Goal: Task Accomplishment & Management: Use online tool/utility

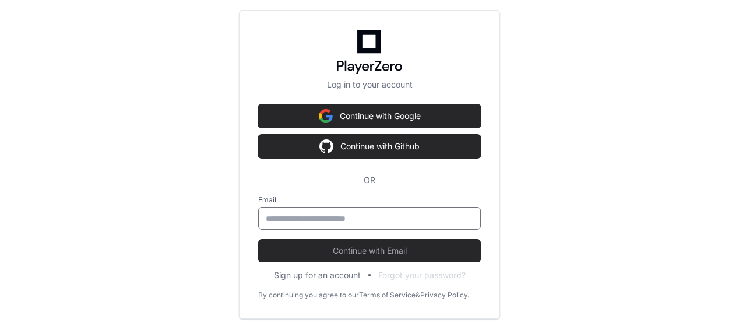
click at [276, 216] on input "email" at bounding box center [370, 219] width 208 height 12
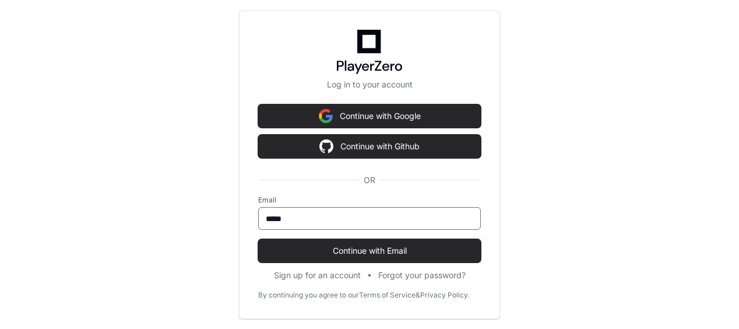
type input "**********"
click at [258, 239] on button "Continue with Email" at bounding box center [369, 250] width 223 height 23
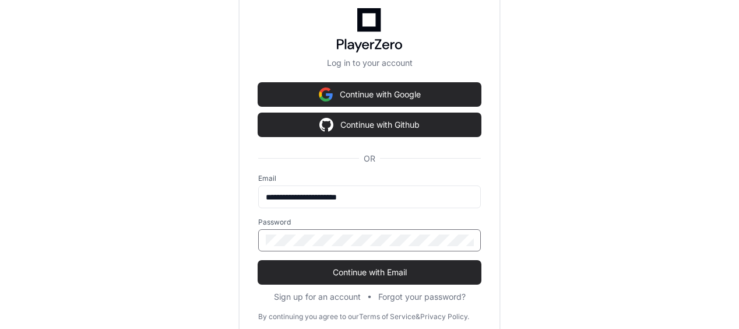
click at [258, 261] on button "Continue with Email" at bounding box center [369, 272] width 223 height 23
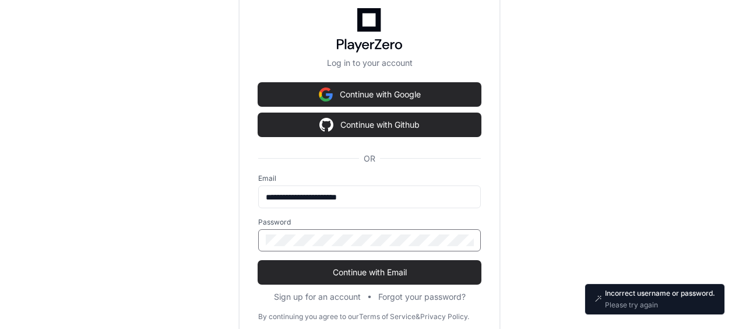
click at [258, 261] on button "Continue with Email" at bounding box center [369, 272] width 223 height 23
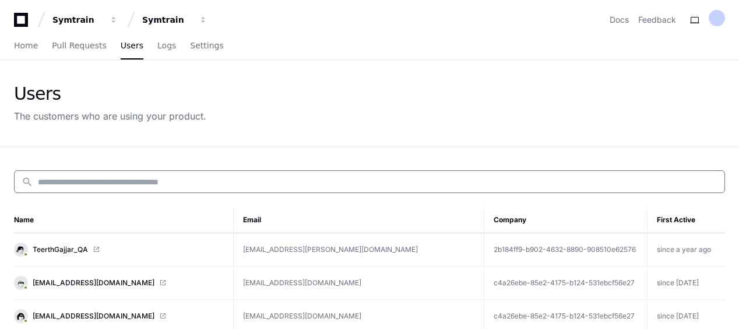
click at [111, 176] on input at bounding box center [378, 182] width 680 height 12
paste input "**********"
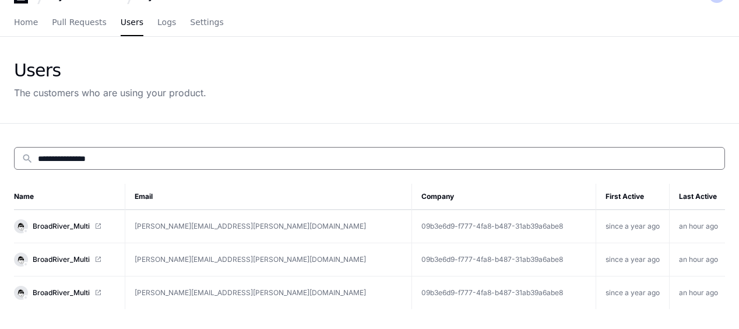
scroll to position [40, 0]
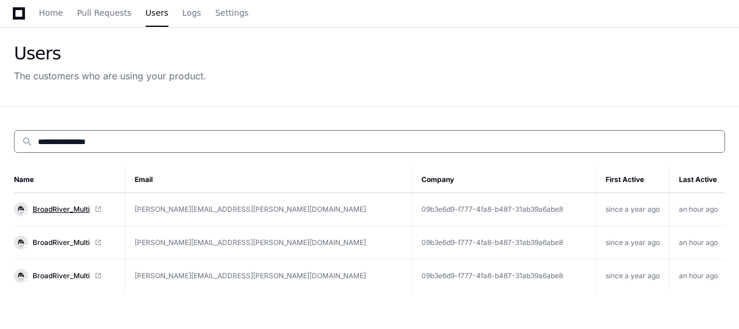
type input "**********"
click at [81, 205] on span "BroadRiver_Multi" at bounding box center [61, 209] width 57 height 9
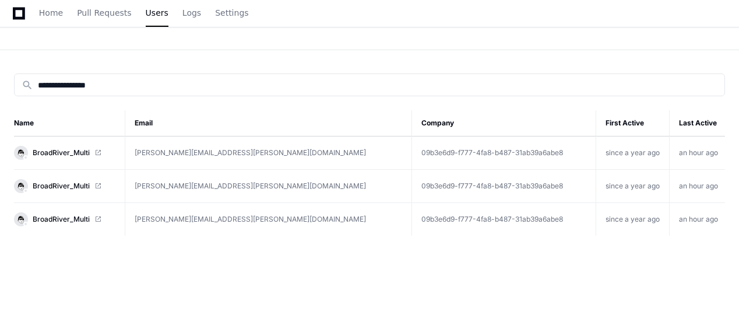
scroll to position [99, 0]
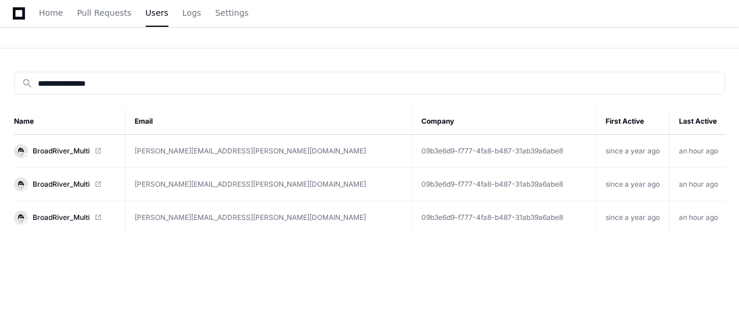
click at [94, 183] on span at bounding box center [97, 184] width 7 height 7
click at [82, 216] on span "BroadRiver_Multi" at bounding box center [61, 217] width 57 height 9
click at [85, 155] on link "BroadRiver_Multi" at bounding box center [64, 151] width 101 height 14
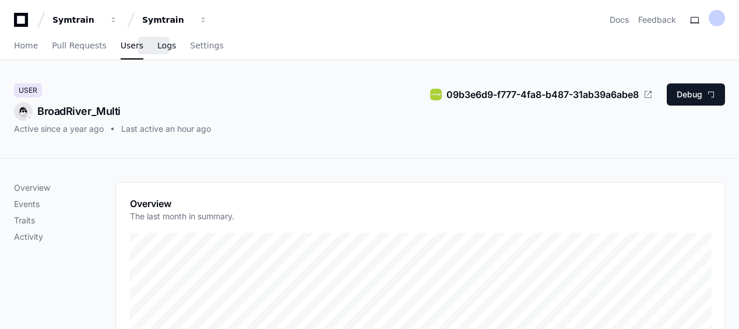
click at [157, 49] on span "Logs" at bounding box center [166, 45] width 19 height 7
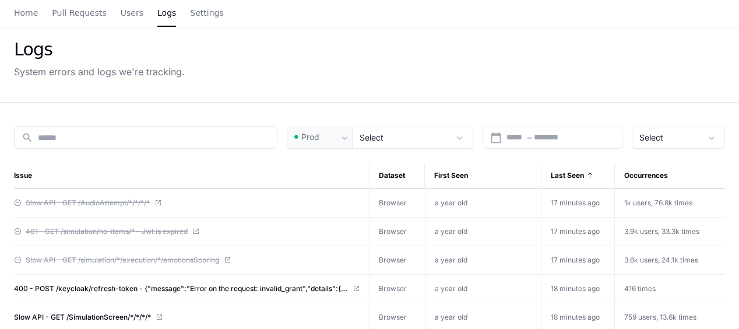
scroll to position [47, 0]
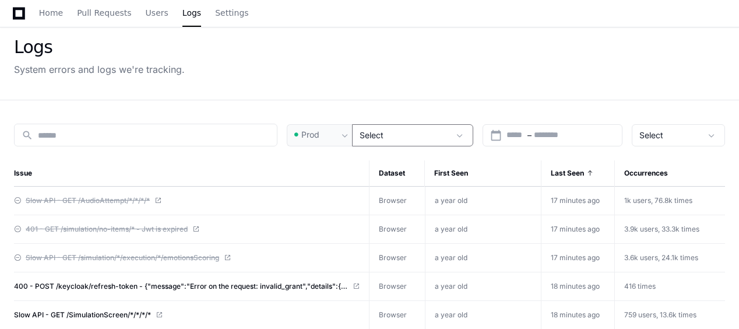
click at [432, 132] on div "Select" at bounding box center [405, 135] width 90 height 12
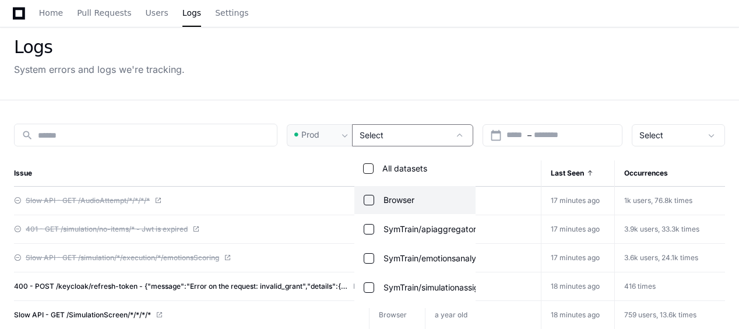
click at [499, 100] on div at bounding box center [369, 164] width 739 height 329
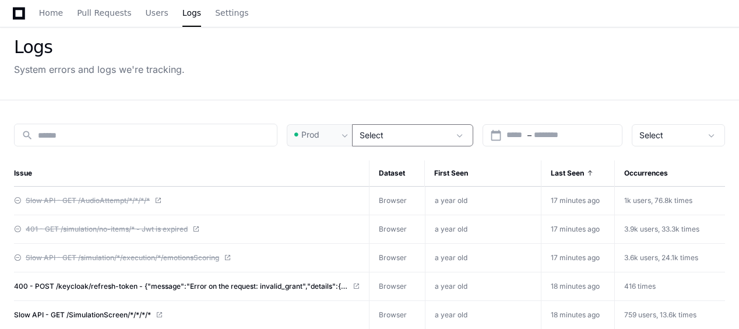
click at [445, 136] on div "Select" at bounding box center [405, 135] width 90 height 12
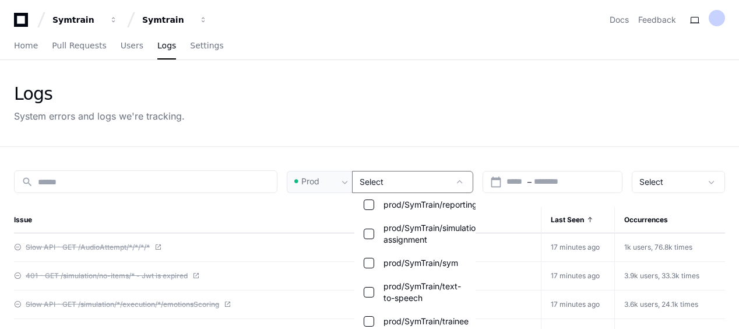
scroll to position [683, 0]
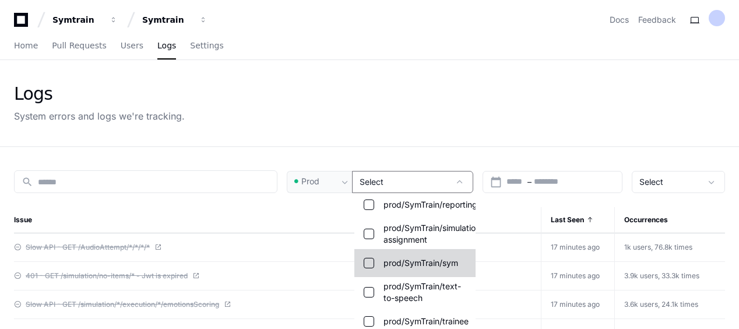
click at [432, 260] on span "prod/SymTrain/sym" at bounding box center [421, 263] width 75 height 12
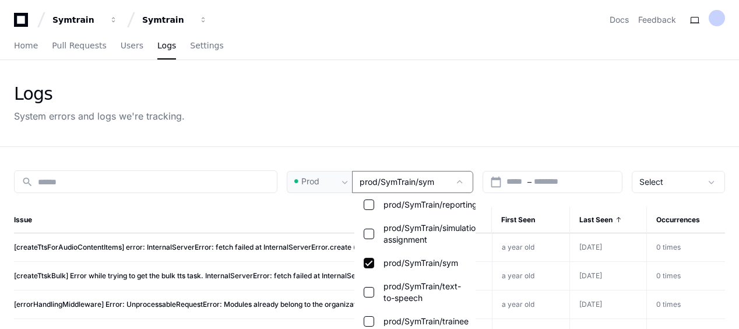
click at [120, 44] on div at bounding box center [369, 164] width 739 height 329
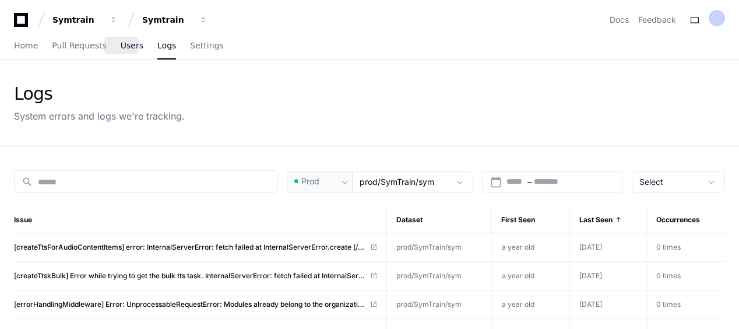
click at [122, 46] on span "Users" at bounding box center [132, 45] width 23 height 7
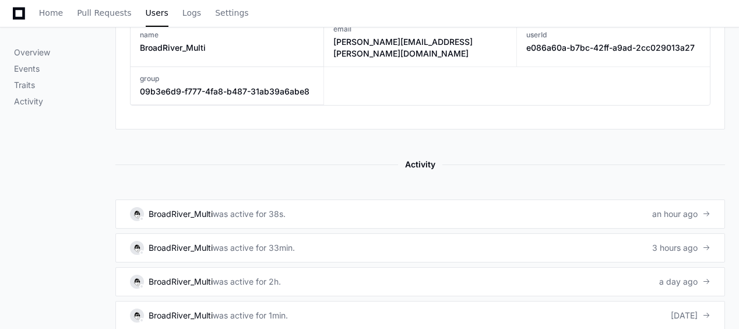
scroll to position [640, 0]
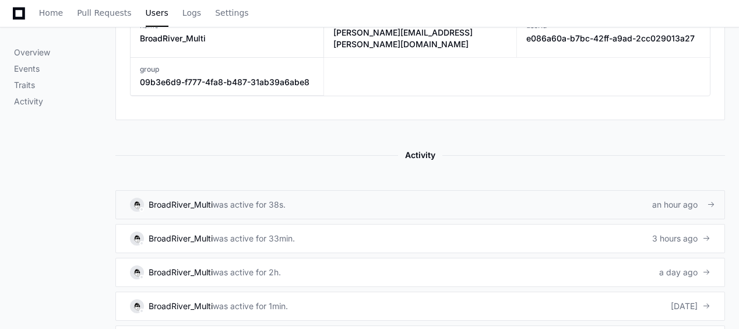
click at [532, 190] on link "BroadRiver_Multi was active for 38s. an hour ago" at bounding box center [420, 204] width 610 height 29
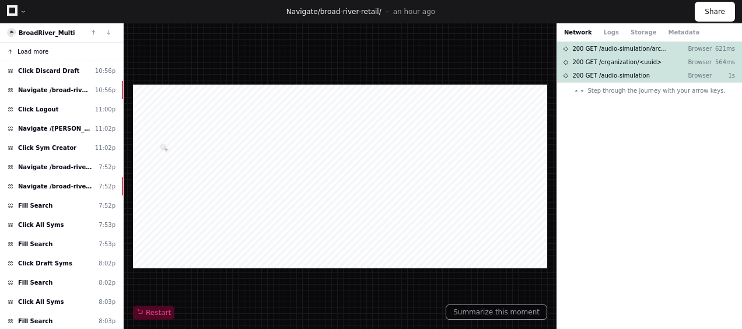
click at [40, 50] on span "Load more" at bounding box center [32, 51] width 31 height 9
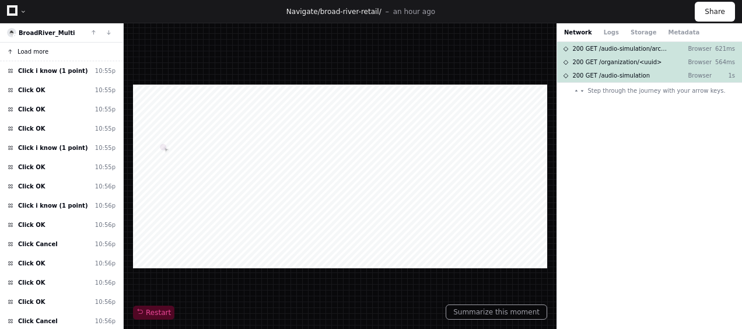
click at [40, 50] on span "Load more" at bounding box center [32, 51] width 31 height 9
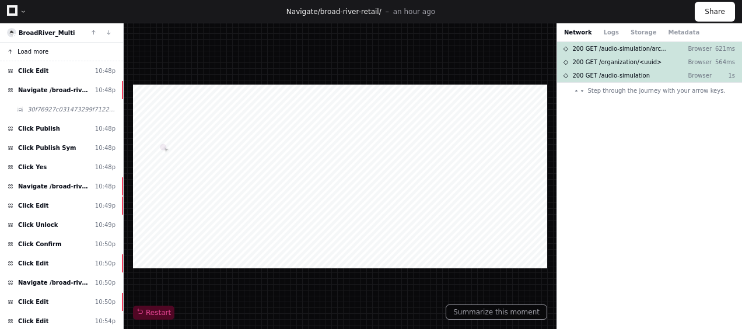
click at [40, 50] on span "Load more" at bounding box center [32, 51] width 31 height 9
click at [40, 50] on button "Loading . . ." at bounding box center [61, 52] width 123 height 19
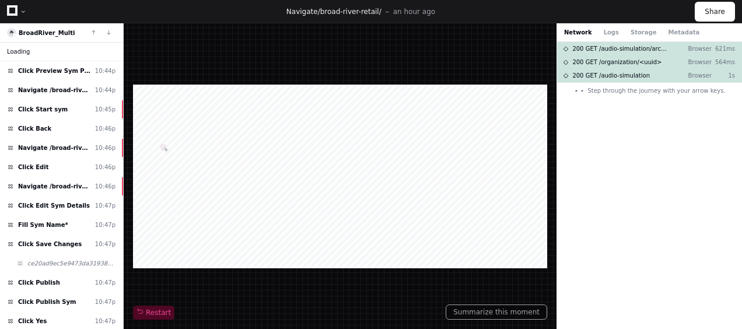
click at [40, 50] on button "Loading . . ." at bounding box center [61, 52] width 123 height 19
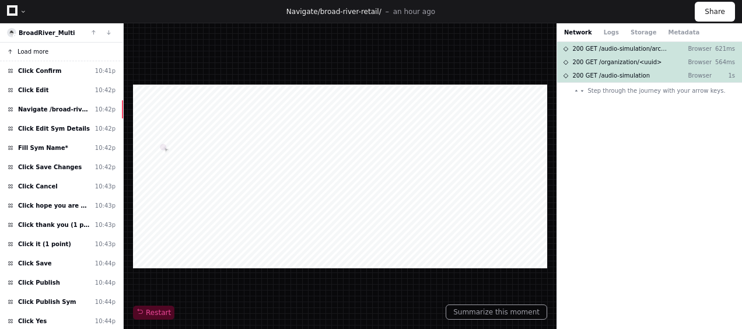
click at [40, 50] on button "Load more" at bounding box center [61, 52] width 123 height 19
click at [40, 50] on button "Loading . . ." at bounding box center [61, 52] width 123 height 19
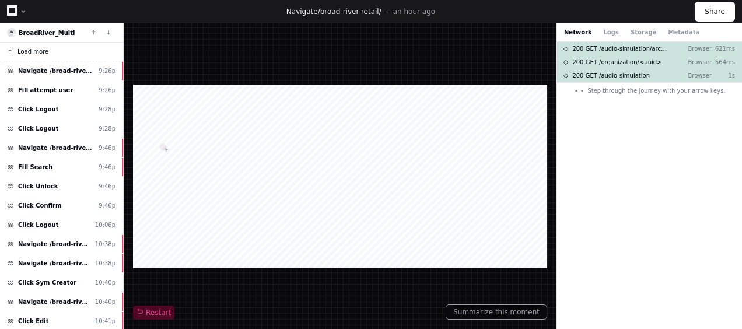
click at [40, 50] on span "Load more" at bounding box center [32, 51] width 31 height 9
click at [40, 50] on button "Loading . . ." at bounding box center [61, 52] width 123 height 19
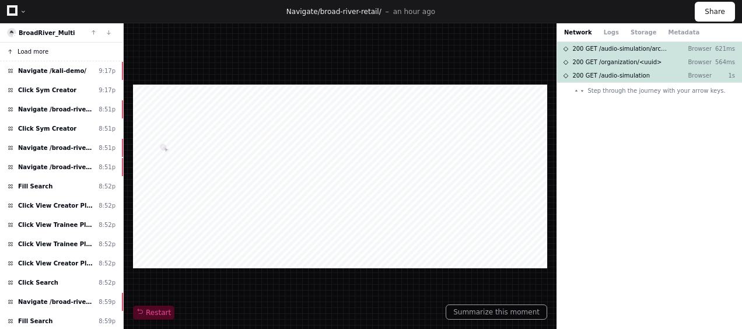
click at [40, 50] on span "Load more" at bounding box center [32, 51] width 31 height 9
click at [40, 50] on button "Loading . . ." at bounding box center [61, 52] width 123 height 19
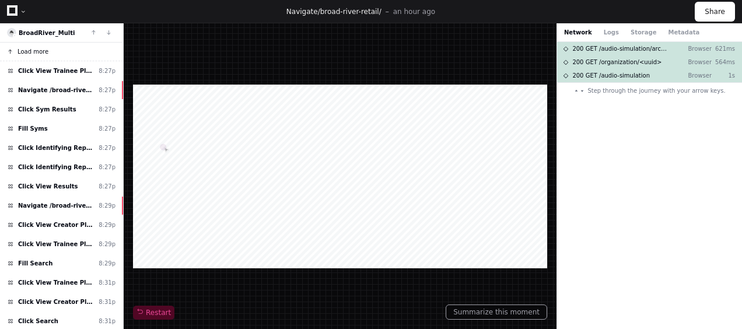
click at [40, 50] on span "Load more" at bounding box center [32, 51] width 31 height 9
click at [40, 50] on button "Loading . . ." at bounding box center [61, 52] width 123 height 19
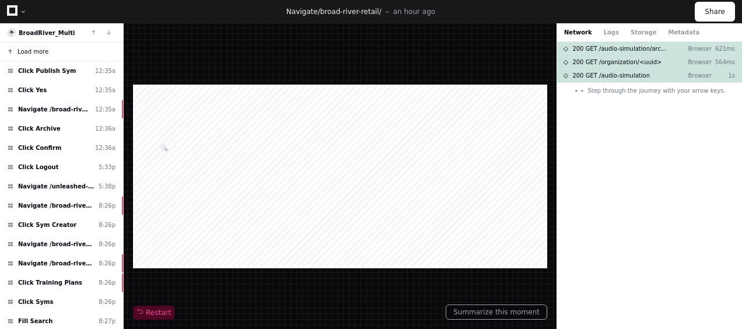
click at [40, 50] on span "Load more" at bounding box center [32, 51] width 31 height 9
click at [40, 50] on button "Loading . . ." at bounding box center [61, 52] width 123 height 19
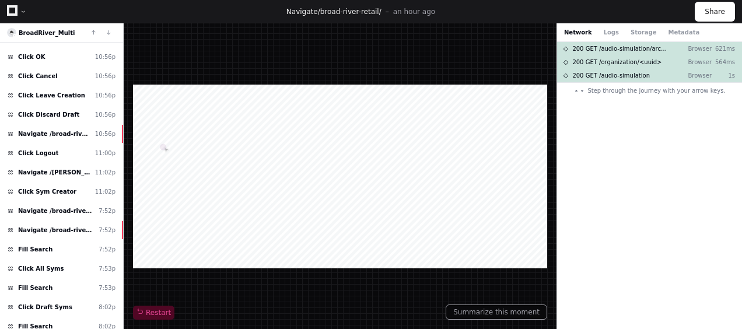
scroll to position [2554, 0]
click at [79, 259] on div "Click All Syms 7:53p" at bounding box center [61, 268] width 123 height 19
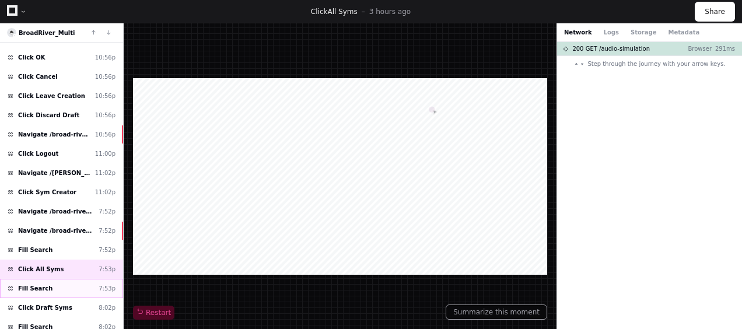
click at [79, 279] on div "Fill Search 7:53p" at bounding box center [61, 288] width 123 height 19
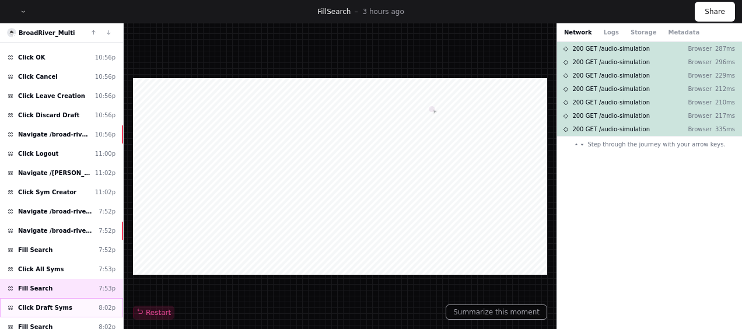
click at [76, 298] on div "Click Draft Syms 8:02p" at bounding box center [61, 307] width 123 height 19
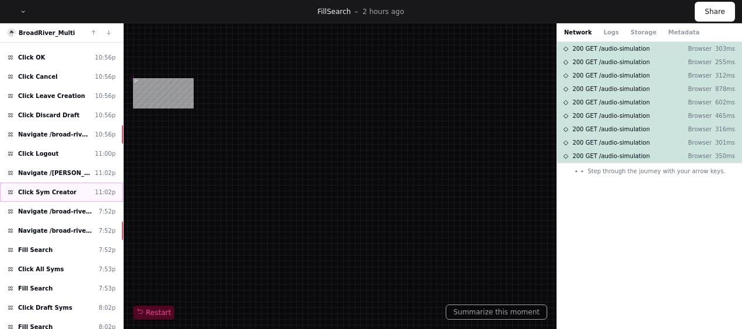
click at [63, 188] on span "Click Sym Creator" at bounding box center [47, 192] width 58 height 9
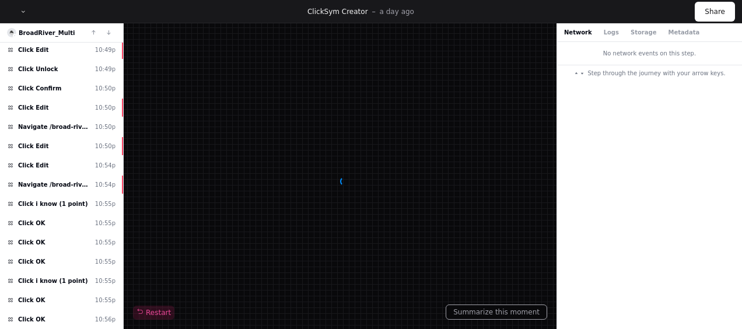
scroll to position [2176, 0]
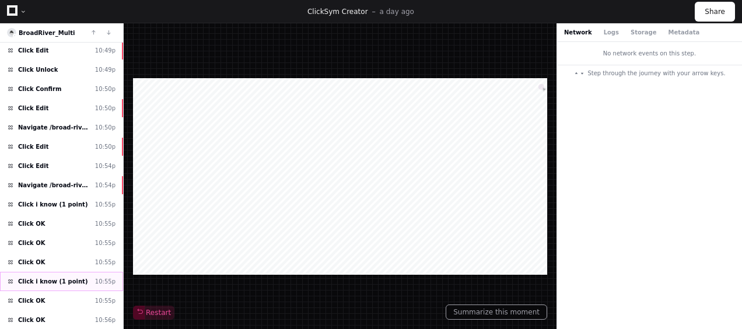
click at [64, 277] on span "Click i know (1 point)" at bounding box center [52, 281] width 69 height 9
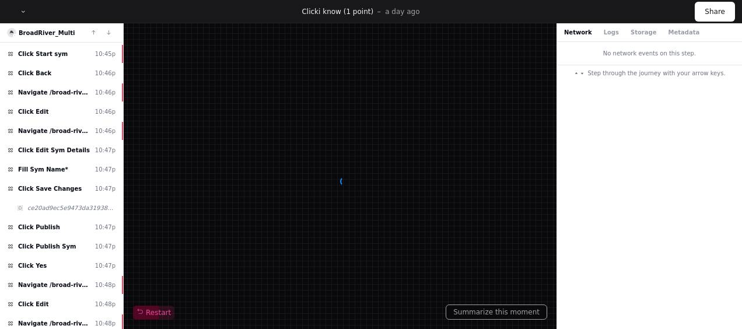
scroll to position [1788, 0]
click at [52, 164] on span "Fill Sym Name*" at bounding box center [43, 168] width 50 height 9
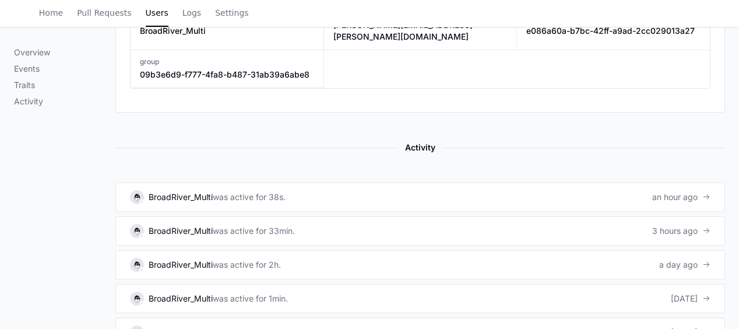
scroll to position [661, 0]
click at [637, 216] on link "BroadRiver_Multi was active for 33min. 3 hours ago" at bounding box center [420, 230] width 610 height 29
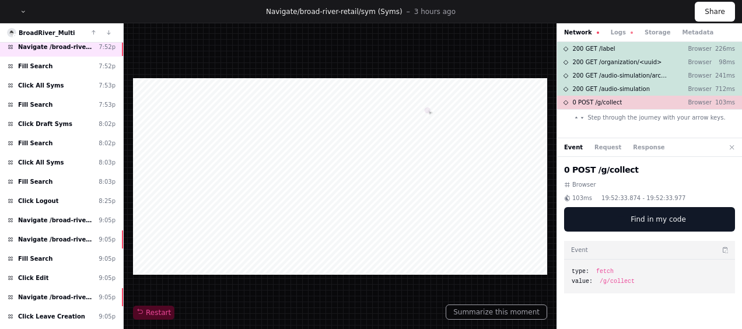
scroll to position [353, 0]
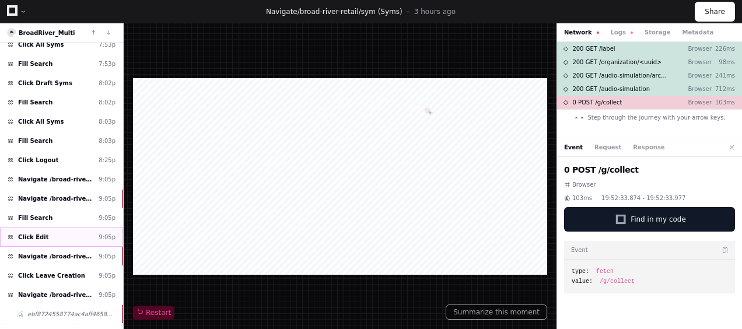
click at [61, 230] on div "Click Edit 9:05p" at bounding box center [61, 236] width 123 height 19
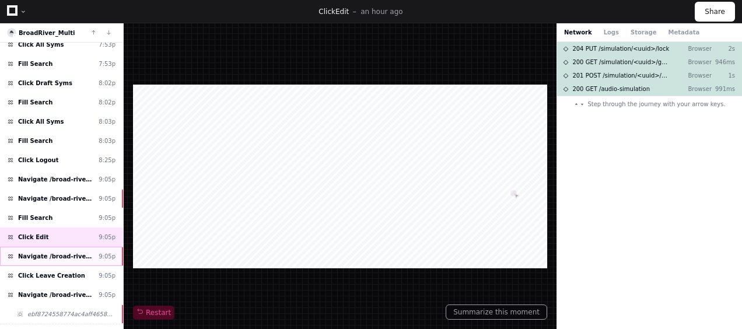
click at [61, 252] on span "Navigate /broad-river-retail/audio-simulation/*/create-sym" at bounding box center [56, 256] width 76 height 9
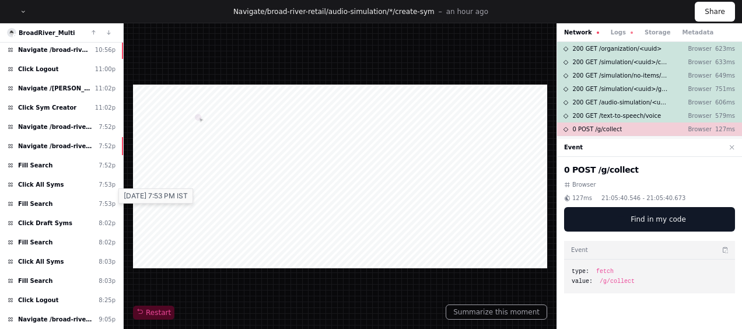
scroll to position [216, 0]
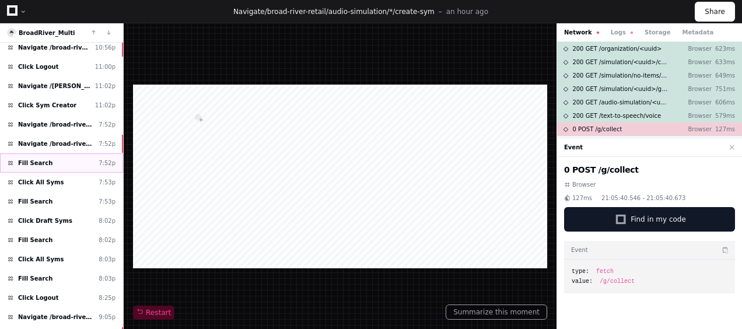
click at [41, 159] on span "Fill Search" at bounding box center [35, 163] width 34 height 9
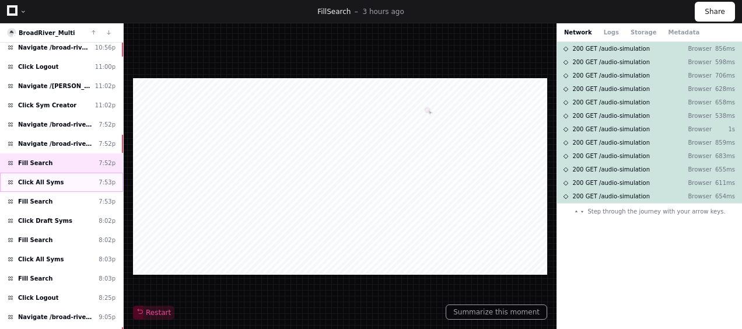
click at [47, 178] on span "Click All Syms" at bounding box center [40, 182] width 45 height 9
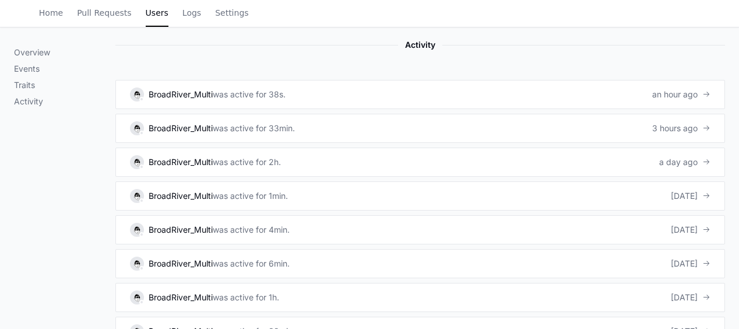
scroll to position [759, 0]
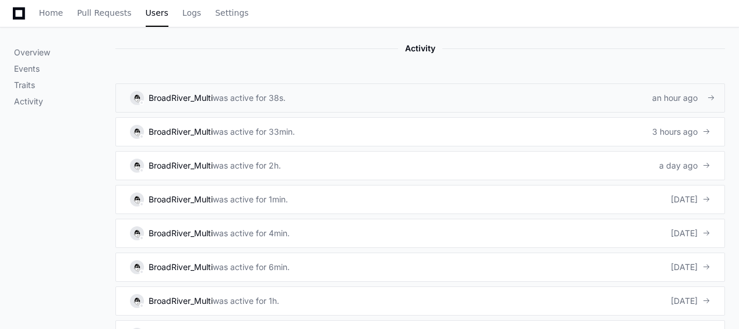
click at [261, 83] on link "BroadRiver_Multi was active for 38s. an hour ago" at bounding box center [420, 97] width 610 height 29
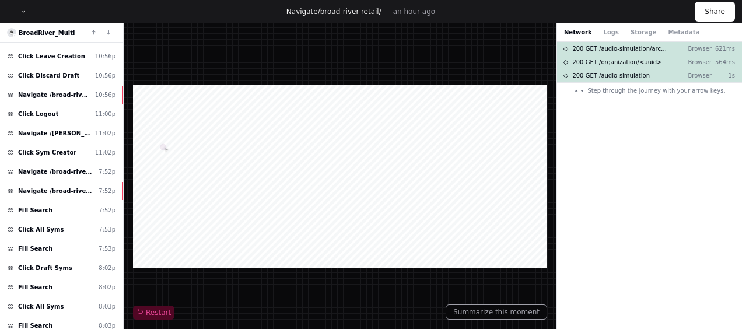
scroll to position [285, 0]
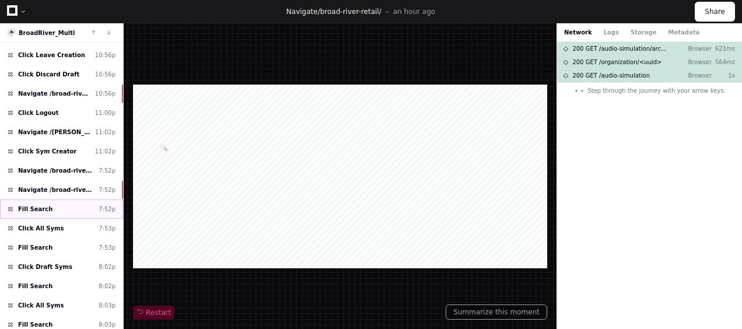
click at [58, 199] on div "Fill Search 7:52p" at bounding box center [61, 208] width 123 height 19
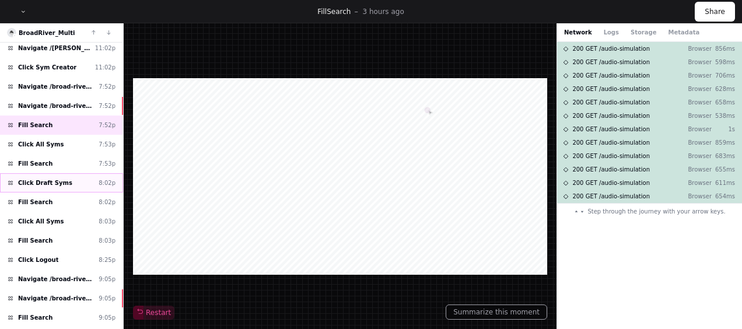
scroll to position [370, 0]
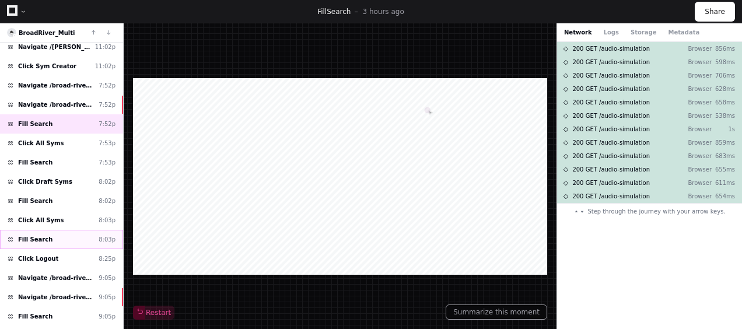
click at [51, 230] on div "Fill Search 8:03p" at bounding box center [61, 239] width 123 height 19
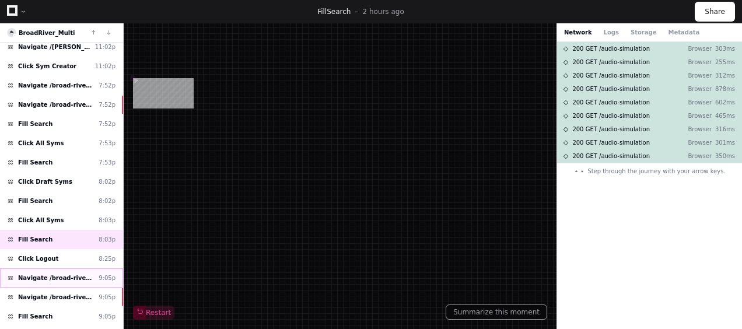
click at [58, 268] on div "Navigate /broad-river-retail/ 9:05p" at bounding box center [61, 277] width 123 height 19
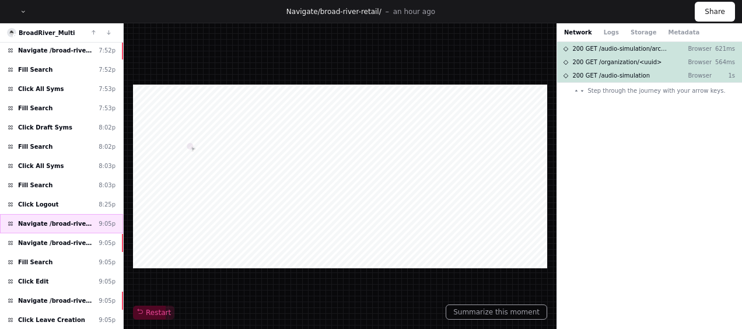
scroll to position [439, 0]
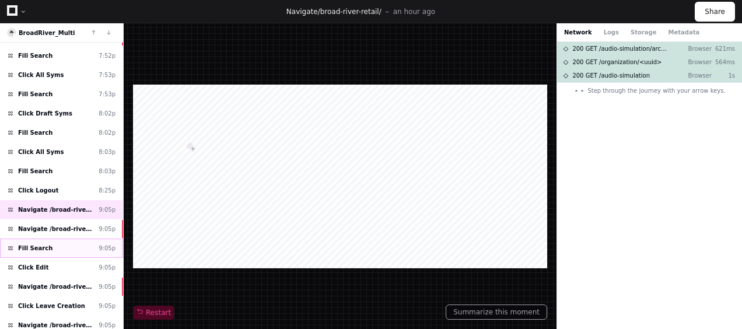
click at [76, 239] on div "Fill Search 9:05p" at bounding box center [61, 248] width 123 height 19
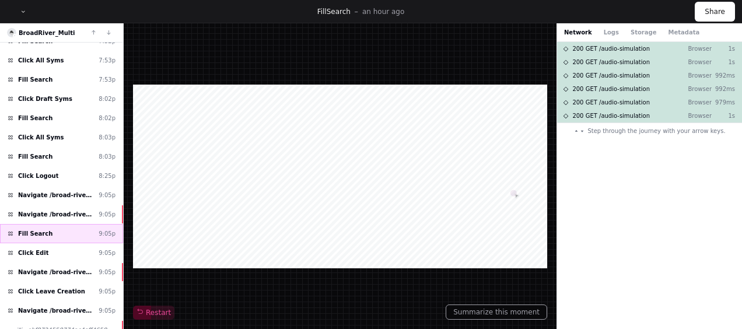
scroll to position [454, 0]
click at [61, 267] on span "Navigate /broad-river-retail/audio-simulation/*/create-sym" at bounding box center [56, 271] width 76 height 9
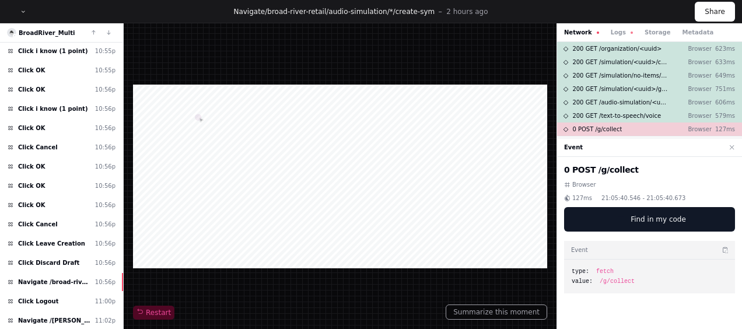
scroll to position [95, 0]
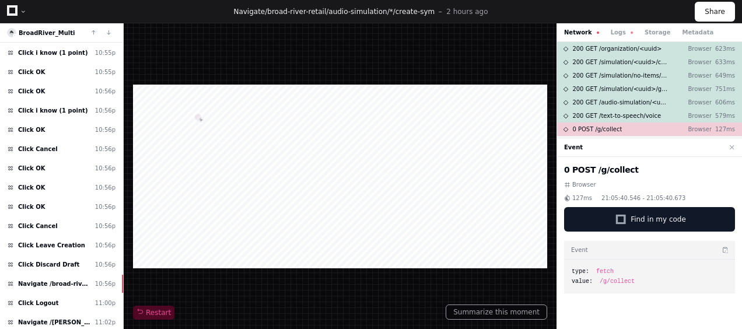
click at [78, 169] on div "Click OK 10:56p" at bounding box center [61, 168] width 123 height 19
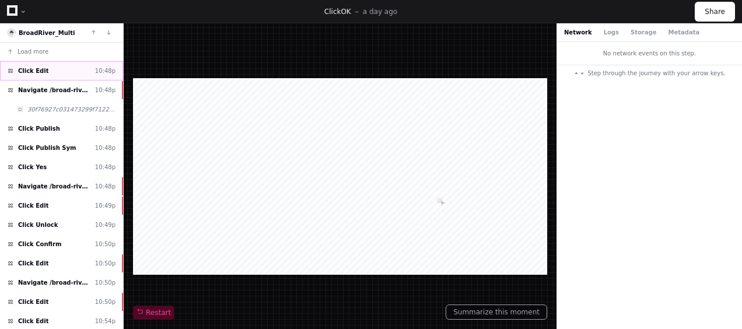
click at [61, 73] on div "Click Edit 10:48p" at bounding box center [61, 70] width 123 height 19
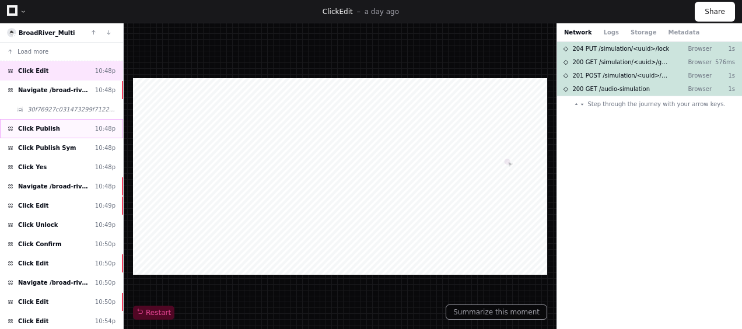
click at [59, 123] on div "Click Publish 10:48p" at bounding box center [61, 128] width 123 height 19
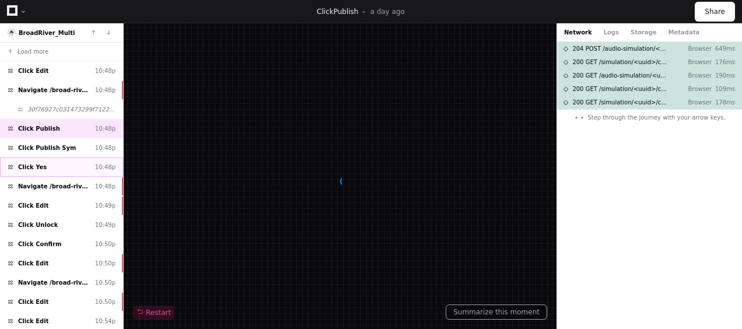
click at [63, 160] on div "Click Yes 10:48p" at bounding box center [61, 166] width 123 height 19
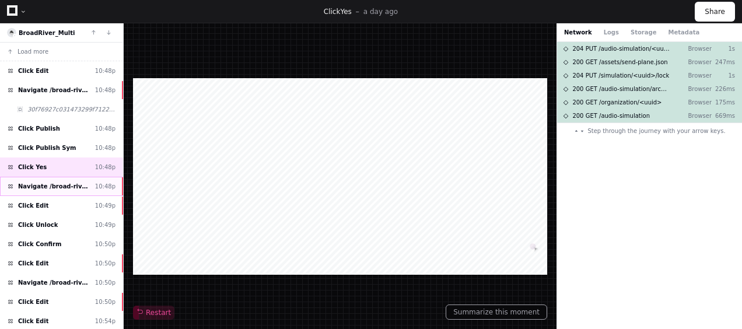
click at [66, 178] on div "Navigate /broad-river-retail/ 10:48p" at bounding box center [61, 186] width 123 height 19
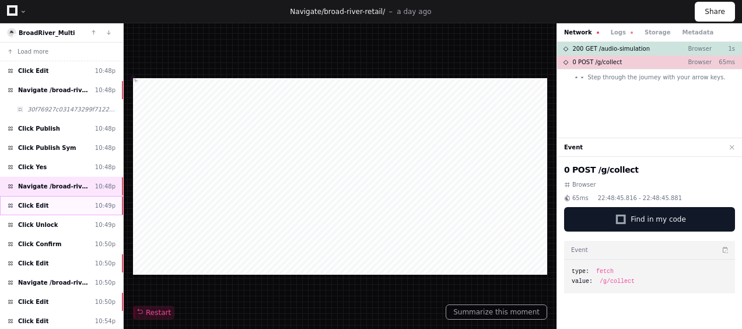
click at [64, 198] on div "Click Edit 10:49p" at bounding box center [61, 205] width 123 height 19
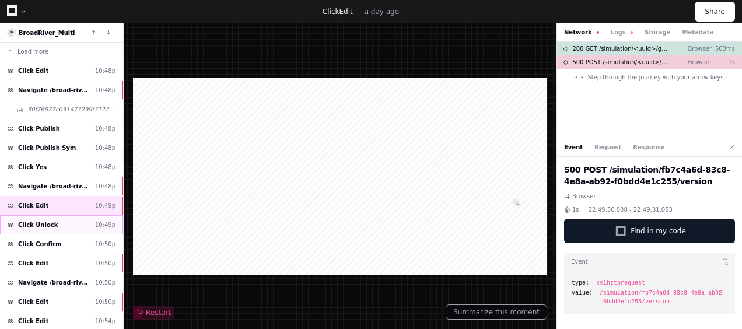
click at [75, 218] on div "Click Unlock 10:49p" at bounding box center [61, 224] width 123 height 19
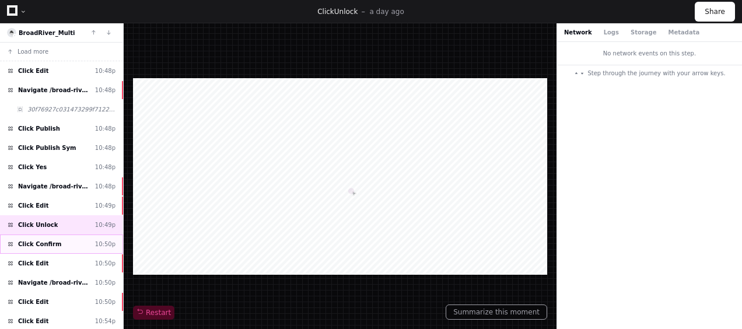
click at [76, 234] on div "Click Confirm 10:50p" at bounding box center [61, 243] width 123 height 19
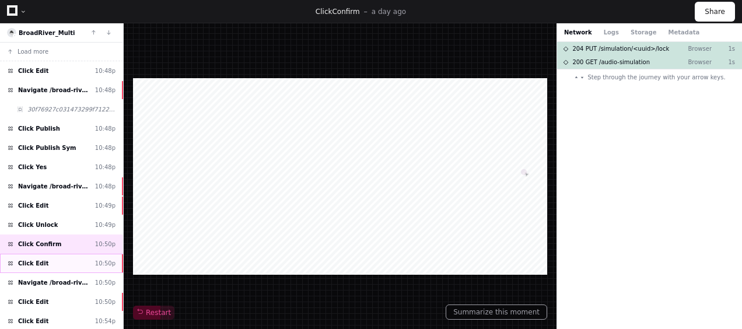
click at [77, 254] on div "Click Edit 10:50p" at bounding box center [61, 263] width 123 height 19
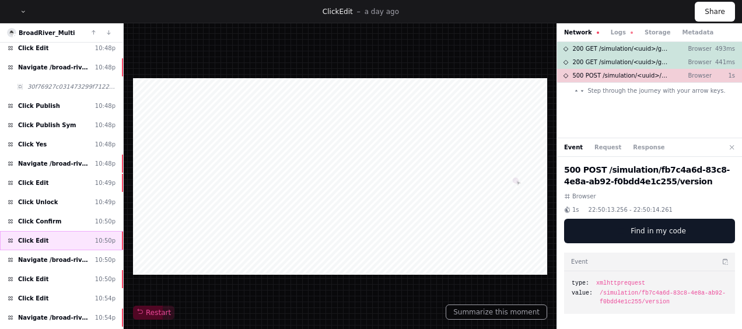
scroll to position [23, 0]
click at [77, 255] on span "Navigate /broad-river-retail/" at bounding box center [54, 259] width 72 height 9
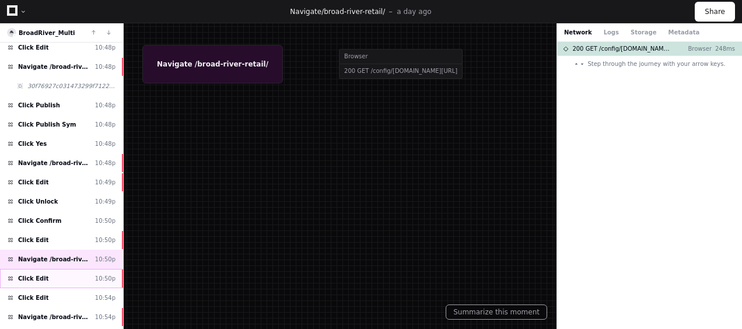
click at [75, 279] on div "Click Edit 10:50p" at bounding box center [61, 278] width 123 height 19
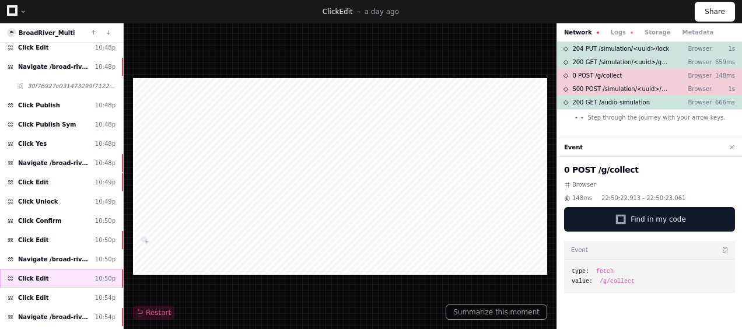
click at [72, 273] on div "Click Edit 10:50p" at bounding box center [61, 278] width 123 height 19
click at [61, 292] on div "Click Edit 10:54p" at bounding box center [61, 297] width 123 height 19
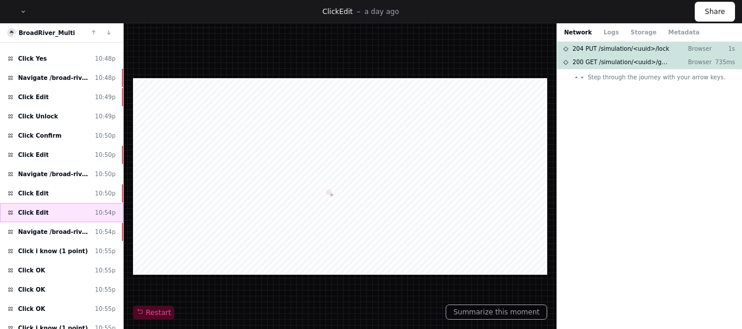
scroll to position [109, 0]
click at [82, 227] on span "Navigate /broad-river-retail/audio-simulation/*/create-sym" at bounding box center [54, 231] width 72 height 9
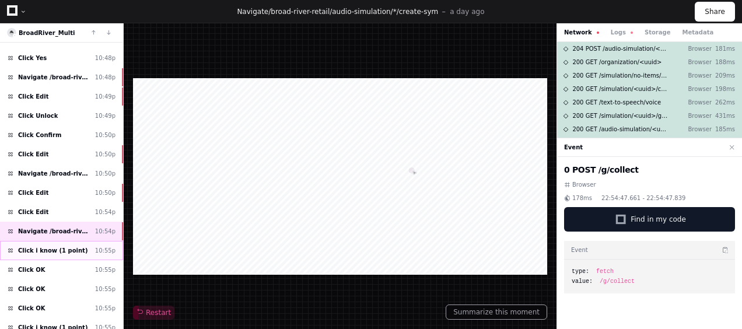
click at [71, 246] on span "Click i know (1 point)" at bounding box center [52, 250] width 69 height 9
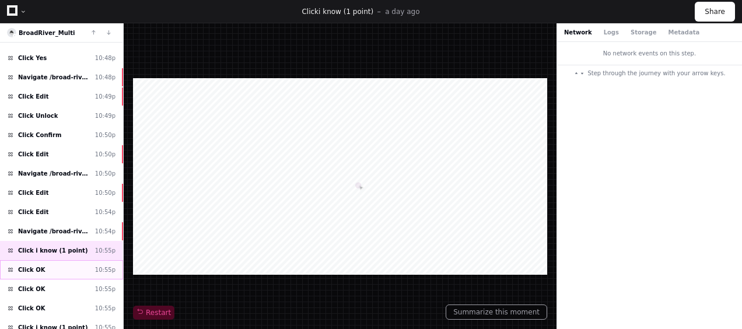
click at [78, 269] on div "Click OK 10:55p" at bounding box center [61, 269] width 123 height 19
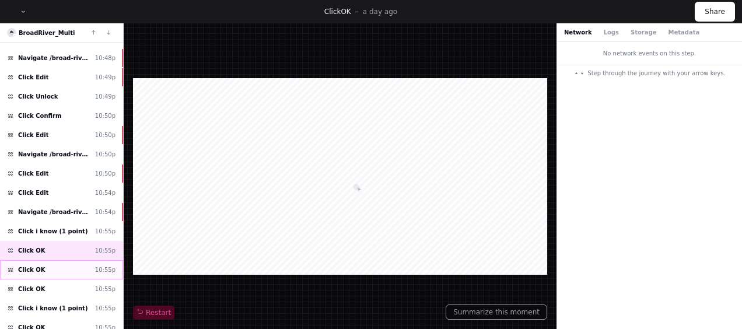
scroll to position [134, 0]
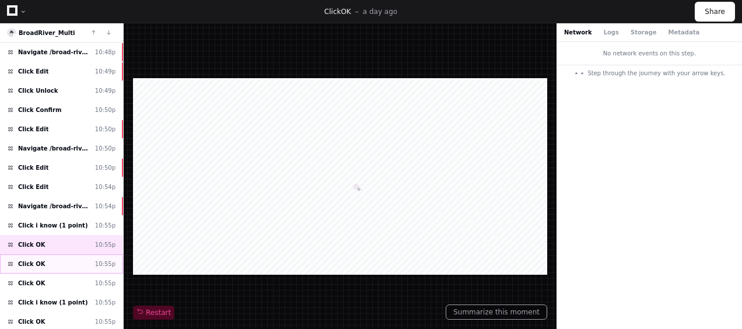
click at [69, 254] on div "Click OK 10:55p" at bounding box center [61, 263] width 123 height 19
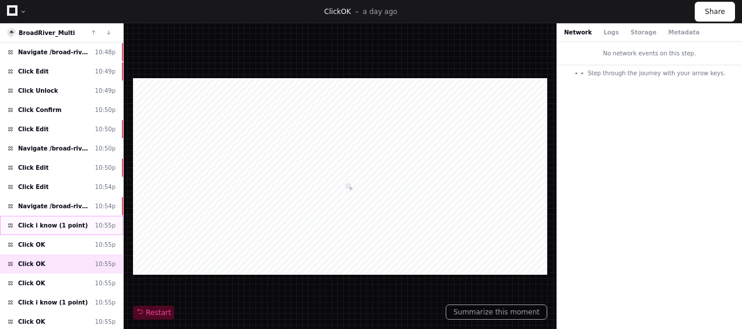
click at [78, 216] on div "Click i know (1 point) 10:55p" at bounding box center [61, 225] width 123 height 19
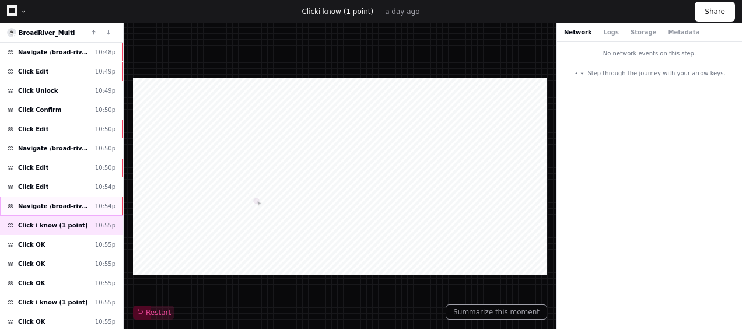
click at [84, 197] on div "Navigate /broad-river-retail/audio-simulation/*/create-sym 10:54p" at bounding box center [61, 206] width 123 height 19
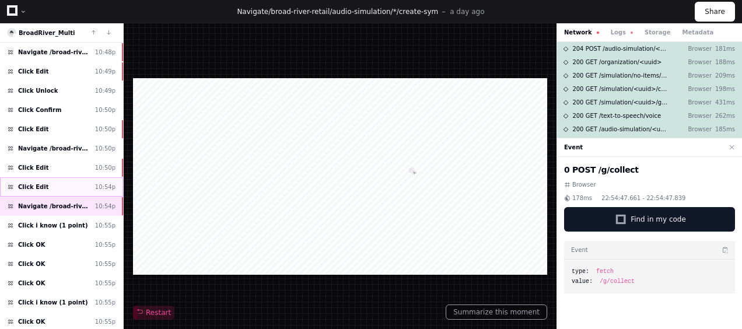
click at [58, 180] on div "Click Edit 10:54p" at bounding box center [61, 186] width 123 height 19
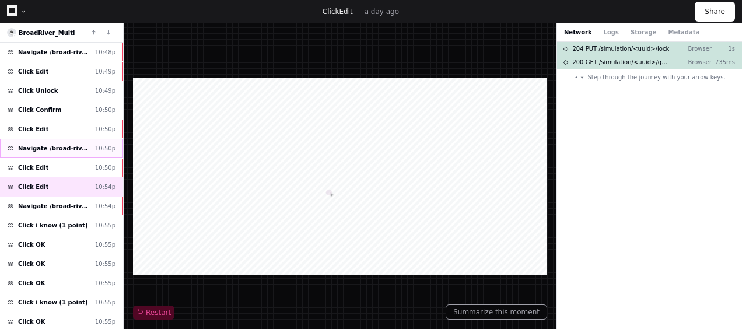
click at [69, 149] on div "Navigate /broad-river-retail/ 10:50p" at bounding box center [61, 148] width 123 height 19
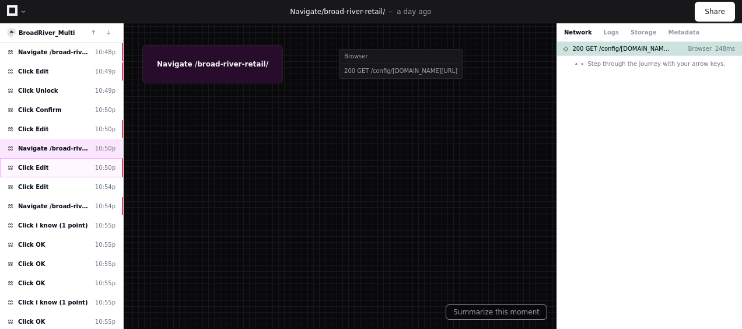
click at [78, 161] on div "Click Edit 10:50p" at bounding box center [61, 167] width 123 height 19
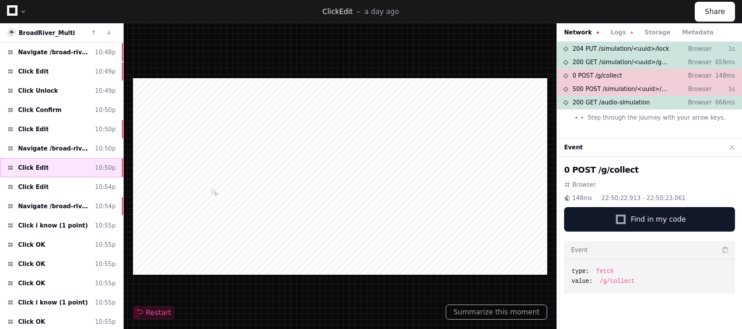
click at [75, 158] on div "Click Edit 10:50p" at bounding box center [61, 167] width 123 height 19
click at [82, 149] on div "Navigate /broad-river-retail/ 10:50p" at bounding box center [61, 148] width 123 height 19
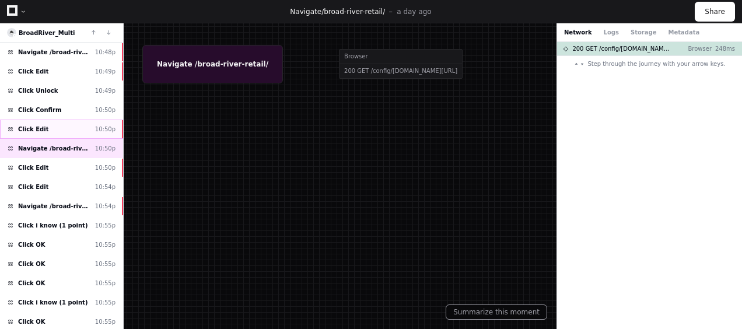
click at [48, 129] on div "Click Edit 10:50p" at bounding box center [61, 129] width 123 height 19
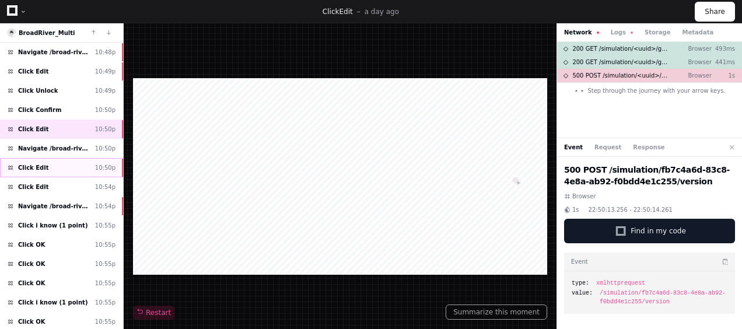
click at [50, 158] on div "Click Edit 10:50p" at bounding box center [61, 167] width 123 height 19
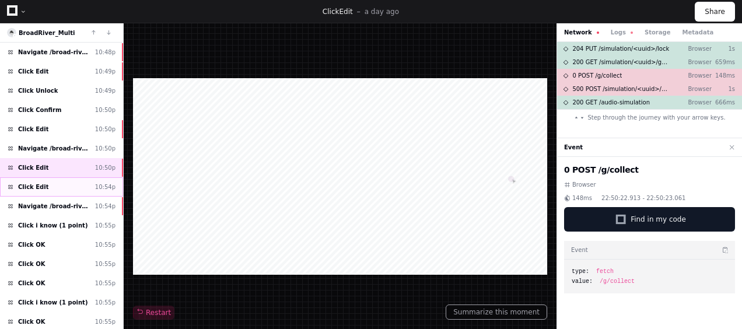
click at [52, 177] on div "Click Edit 10:54p" at bounding box center [61, 186] width 123 height 19
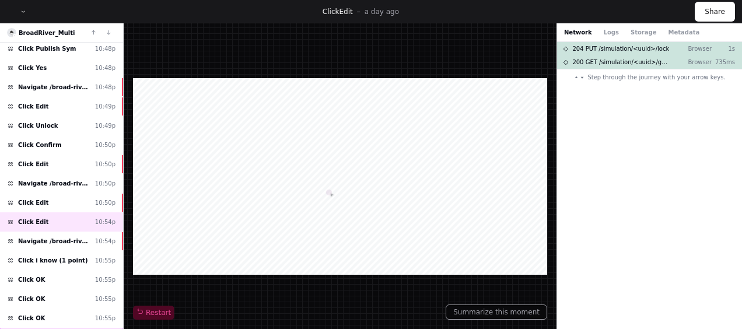
scroll to position [384, 0]
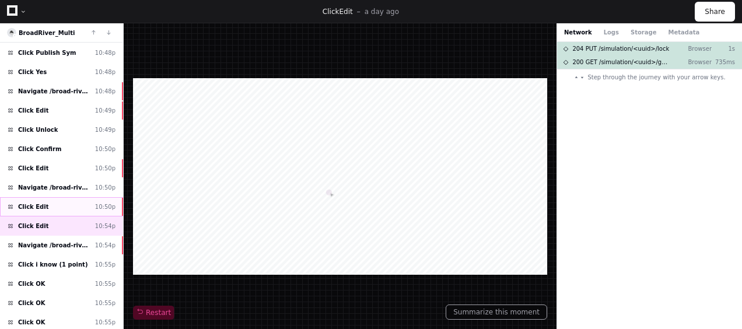
click at [52, 197] on div "Click Edit 10:50p" at bounding box center [61, 206] width 123 height 19
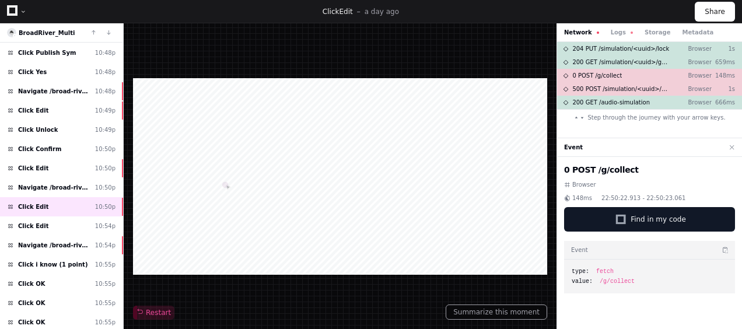
click at [669, 10] on div "Click Edit a day ago" at bounding box center [361, 11] width 668 height 9
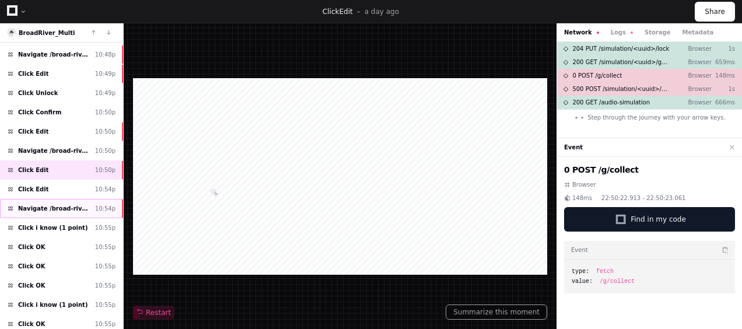
scroll to position [421, 0]
click at [58, 223] on span "Click i know (1 point)" at bounding box center [52, 227] width 69 height 9
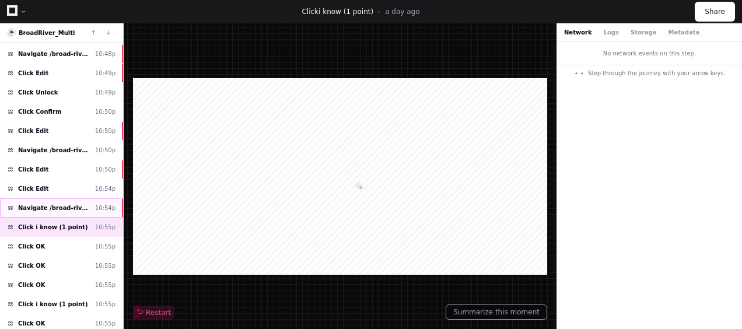
click at [44, 204] on span "Navigate /broad-river-retail/audio-simulation/*/create-sym" at bounding box center [54, 208] width 72 height 9
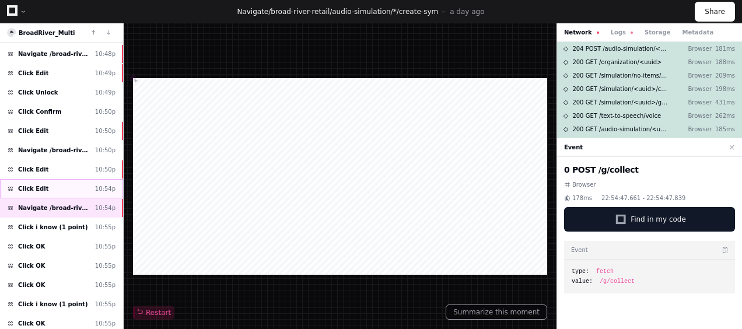
click at [67, 180] on div "Click Edit 10:54p" at bounding box center [61, 188] width 123 height 19
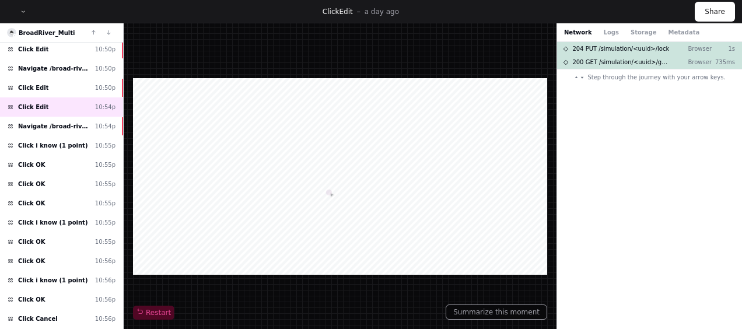
scroll to position [490, 0]
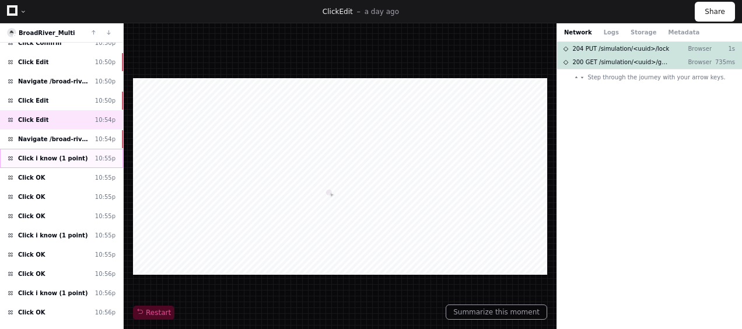
click at [93, 149] on div "Click i know (1 point) 10:55p" at bounding box center [61, 158] width 123 height 19
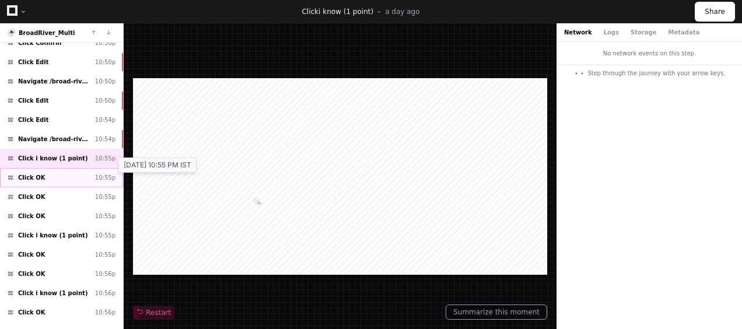
click at [100, 173] on div "10:55p" at bounding box center [105, 177] width 20 height 9
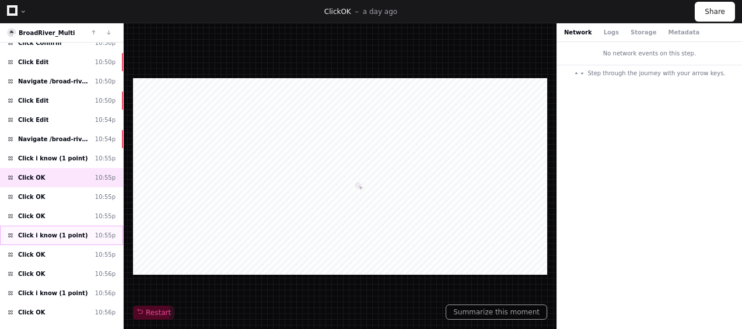
click at [94, 226] on div "Click i know (1 point) 10:55p" at bounding box center [61, 235] width 123 height 19
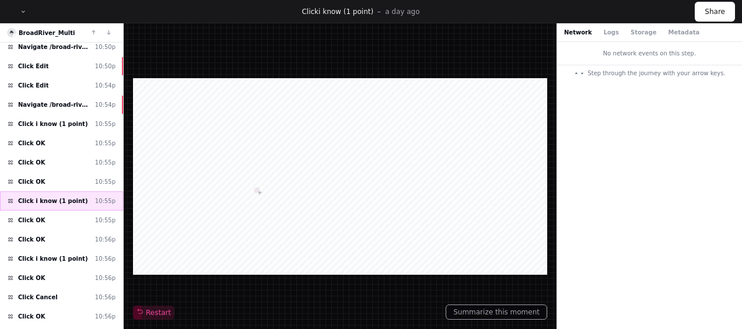
scroll to position [525, 0]
click at [85, 248] on div "Click i know (1 point) 10:56p" at bounding box center [61, 257] width 123 height 19
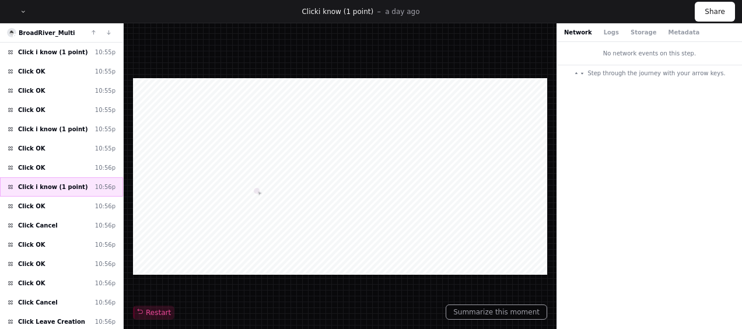
scroll to position [603, 0]
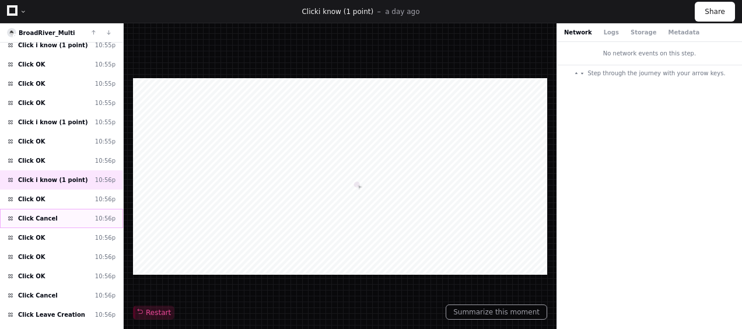
click at [75, 209] on div "Click Cancel 10:56p" at bounding box center [61, 218] width 123 height 19
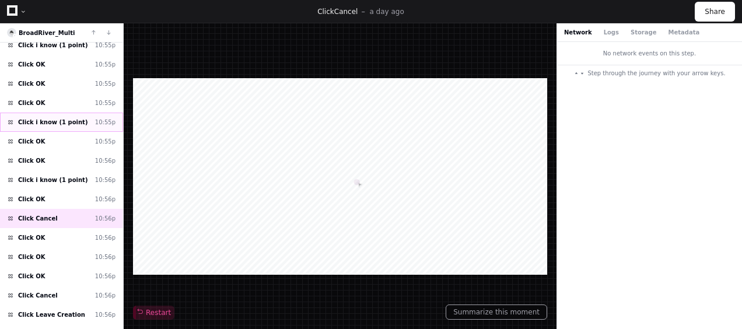
click at [29, 118] on span "Click i know (1 point)" at bounding box center [52, 122] width 69 height 9
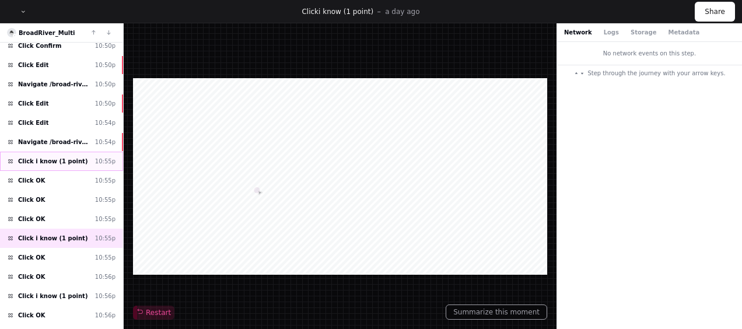
scroll to position [486, 0]
click at [65, 155] on div "Click i know (1 point) 10:55p" at bounding box center [61, 161] width 123 height 19
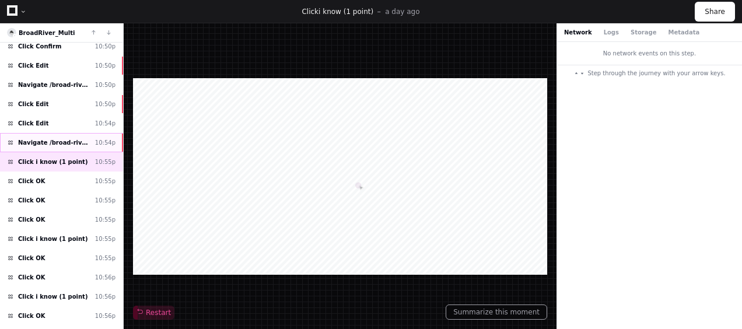
click at [97, 133] on div "Navigate /broad-river-retail/audio-simulation/*/create-sym 10:54p" at bounding box center [61, 142] width 123 height 19
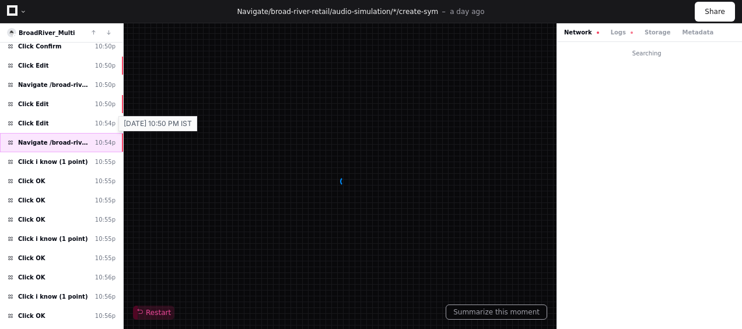
scroll to position [451, 0]
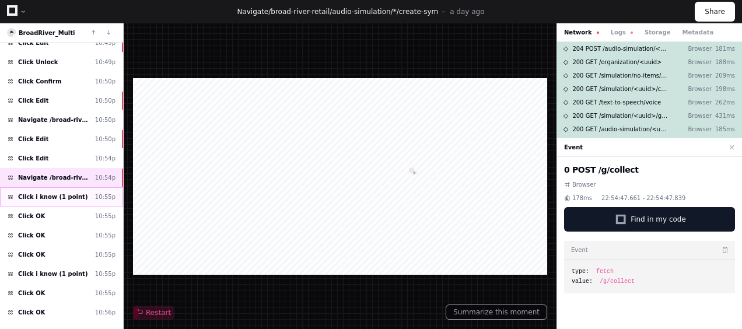
click at [69, 192] on span "Click i know (1 point)" at bounding box center [52, 196] width 69 height 9
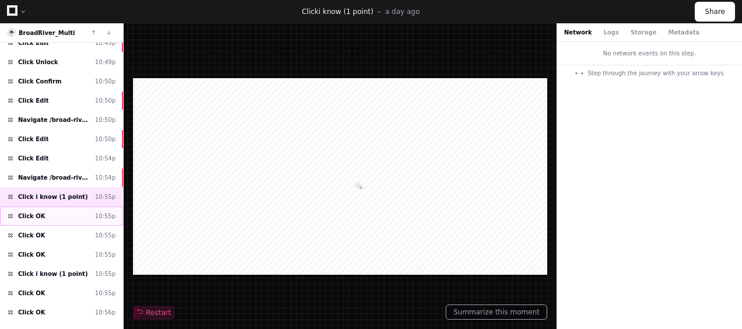
click at [71, 206] on div "Click OK 10:55p" at bounding box center [61, 215] width 123 height 19
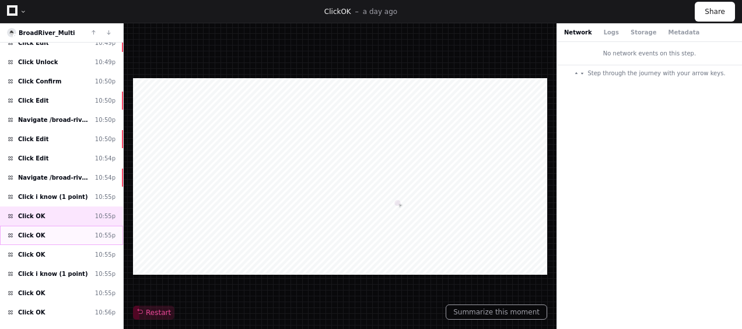
click at [93, 226] on div "Click OK 10:55p" at bounding box center [61, 235] width 123 height 19
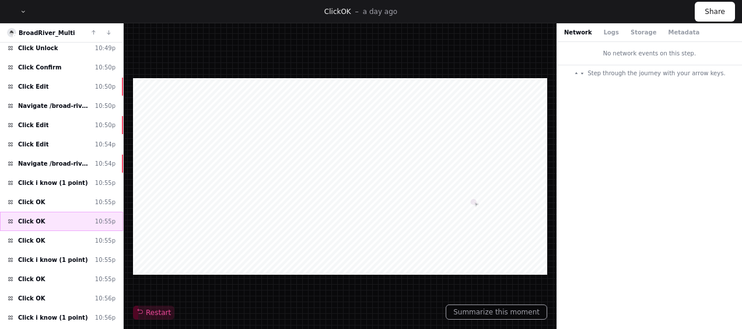
scroll to position [469, 0]
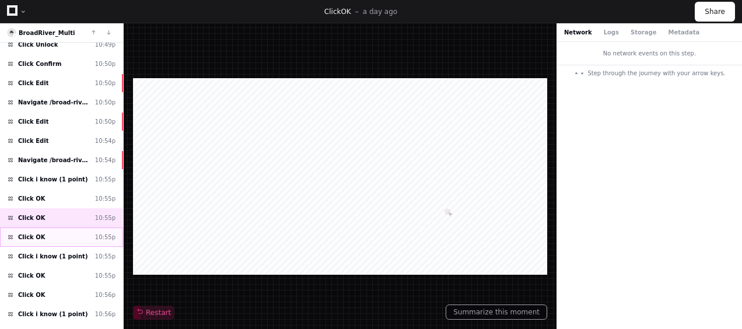
click at [74, 227] on div "Click OK 10:55p" at bounding box center [61, 236] width 123 height 19
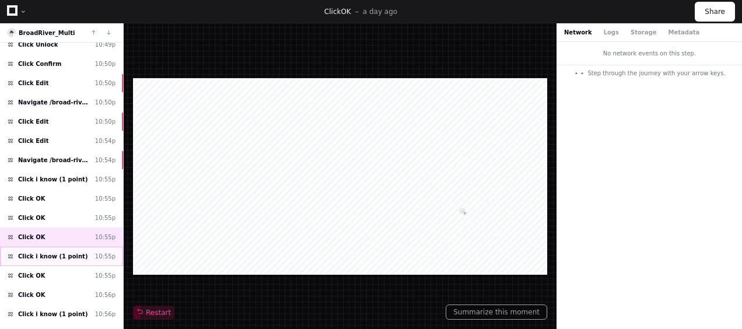
click at [75, 247] on div "Click i know (1 point) 10:55p" at bounding box center [61, 256] width 123 height 19
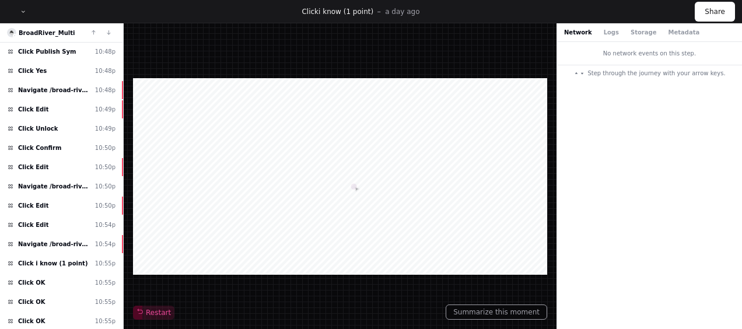
scroll to position [674, 0]
click at [71, 195] on div "Click Edit 10:50p" at bounding box center [61, 204] width 123 height 19
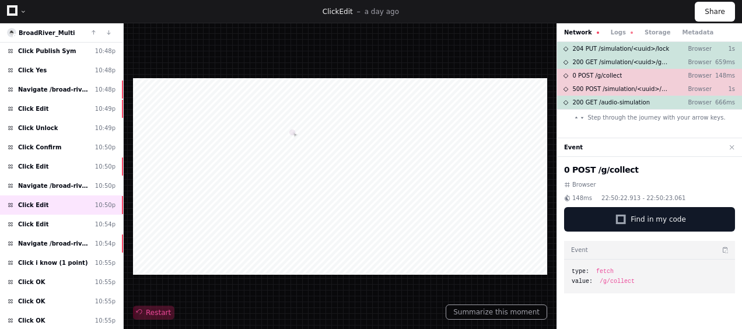
click at [149, 312] on span "Restart" at bounding box center [153, 312] width 34 height 9
